Goal: Navigation & Orientation: Find specific page/section

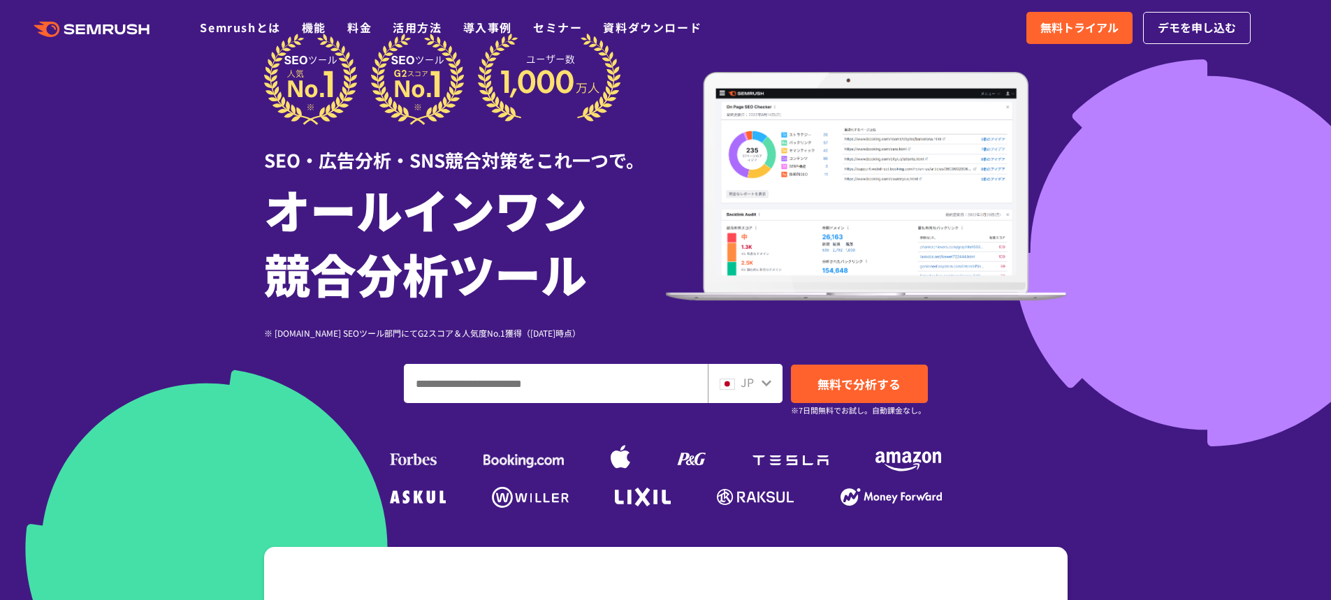
scroll to position [140, 0]
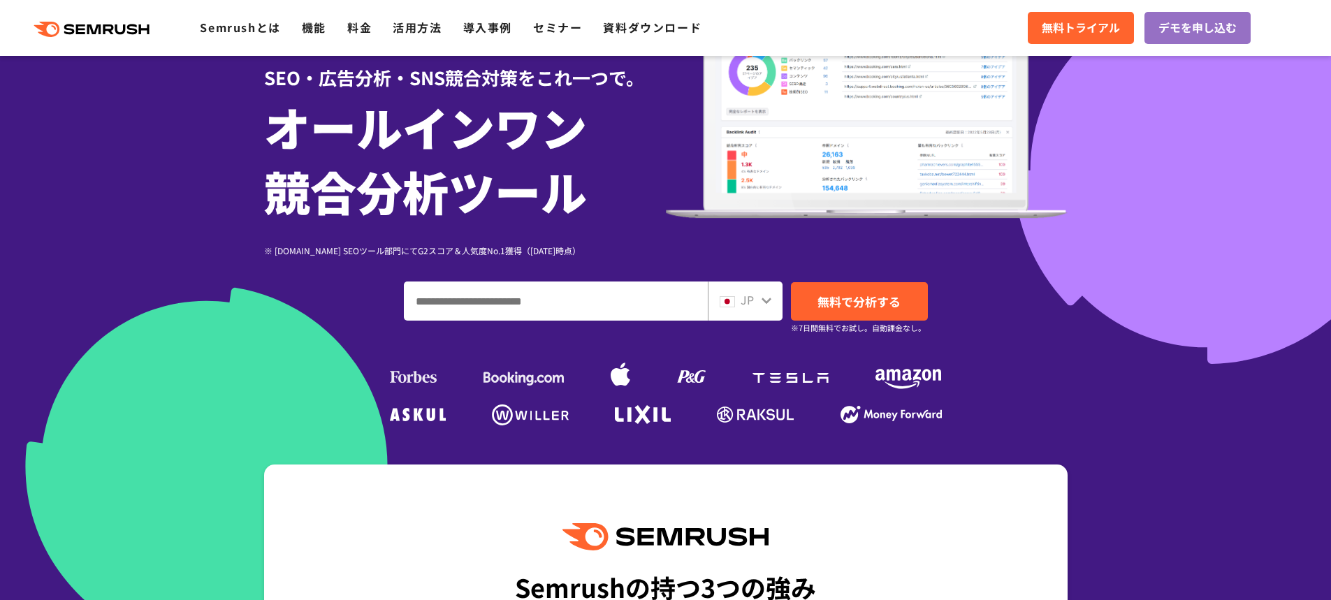
click at [761, 300] on icon at bounding box center [766, 300] width 11 height 11
click at [766, 300] on icon at bounding box center [766, 300] width 11 height 11
click at [770, 302] on icon at bounding box center [766, 300] width 11 height 11
click at [763, 301] on icon at bounding box center [766, 301] width 10 height 6
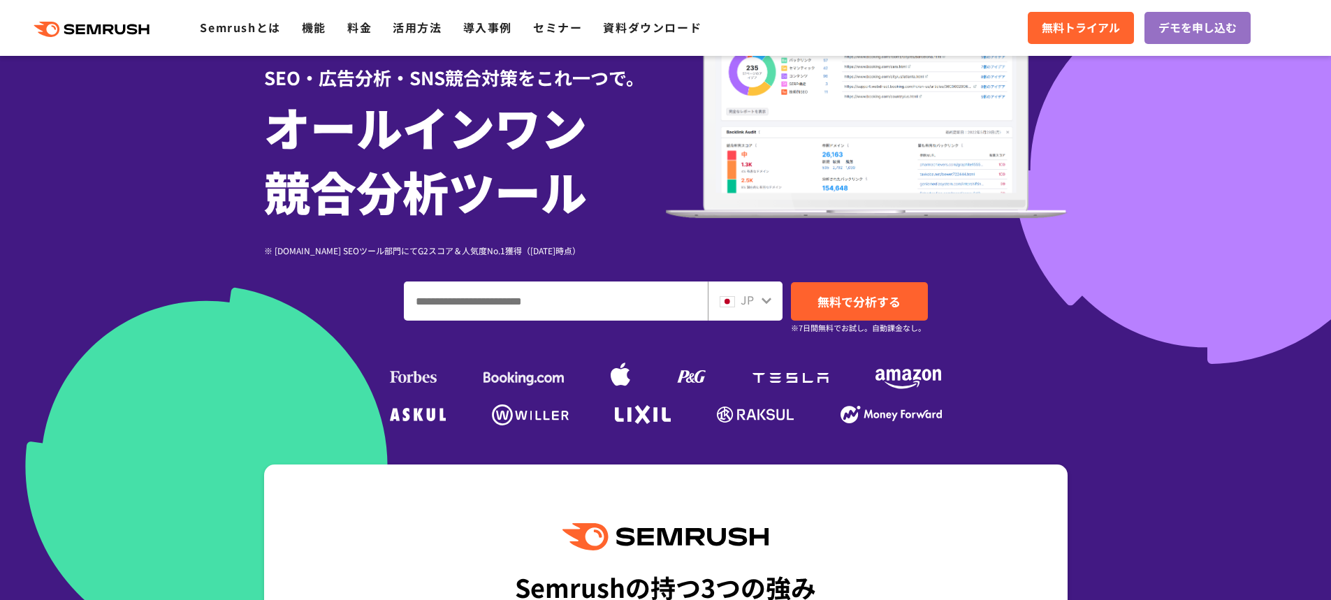
click at [753, 302] on span "JP" at bounding box center [746, 299] width 13 height 17
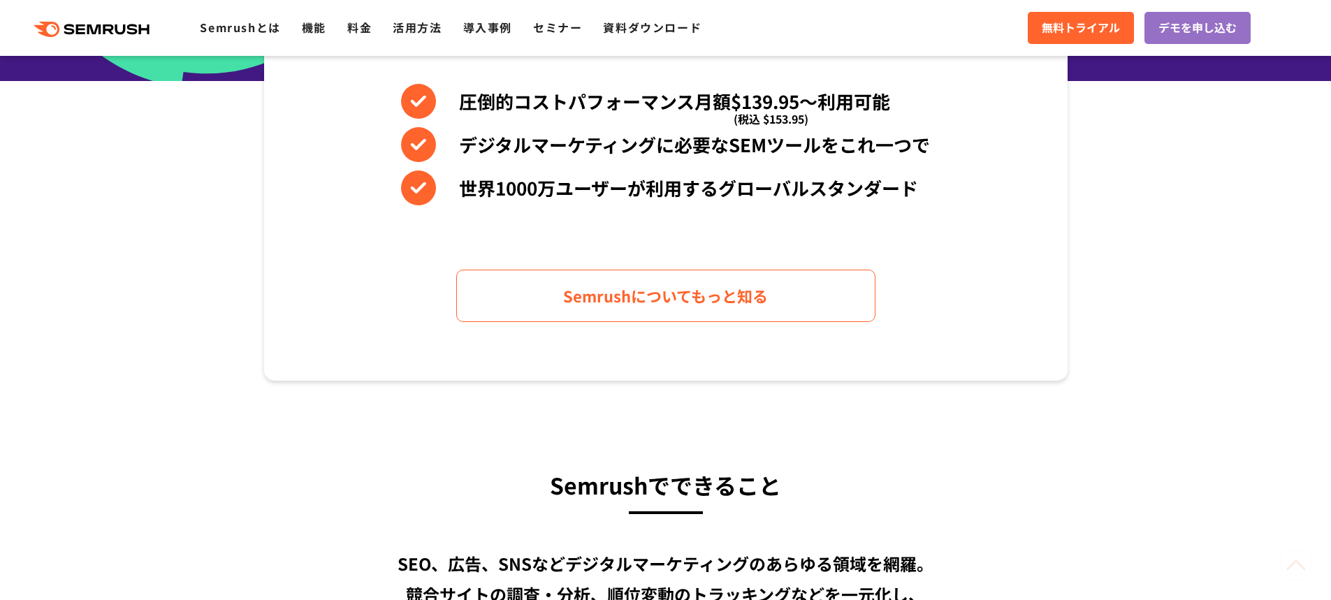
scroll to position [699, 0]
